Goal: Find specific page/section: Find specific page/section

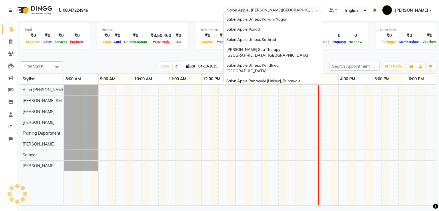
click at [280, 8] on input "text" at bounding box center [267, 11] width 83 height 6
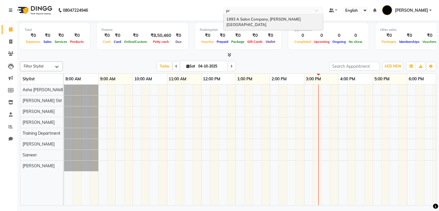
type input "pra"
click at [281, 17] on span "1993 A Salon Company, [PERSON_NAME][GEOGRAPHIC_DATA]" at bounding box center [263, 22] width 74 height 10
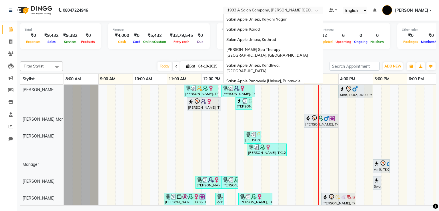
scroll to position [392, 0]
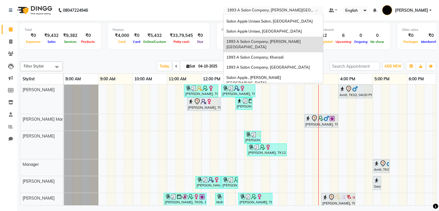
click at [281, 10] on input "text" at bounding box center [267, 11] width 83 height 6
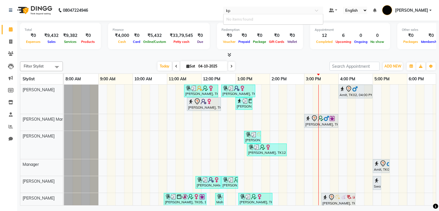
scroll to position [0, 0]
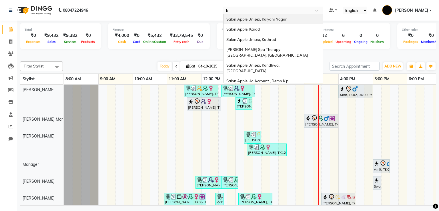
type input "ko"
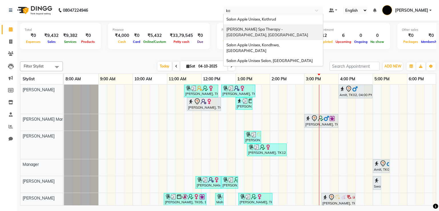
click at [283, 29] on span "[PERSON_NAME] Spa Therapy - [GEOGRAPHIC_DATA], [GEOGRAPHIC_DATA]" at bounding box center [267, 32] width 82 height 10
